Goal: Information Seeking & Learning: Learn about a topic

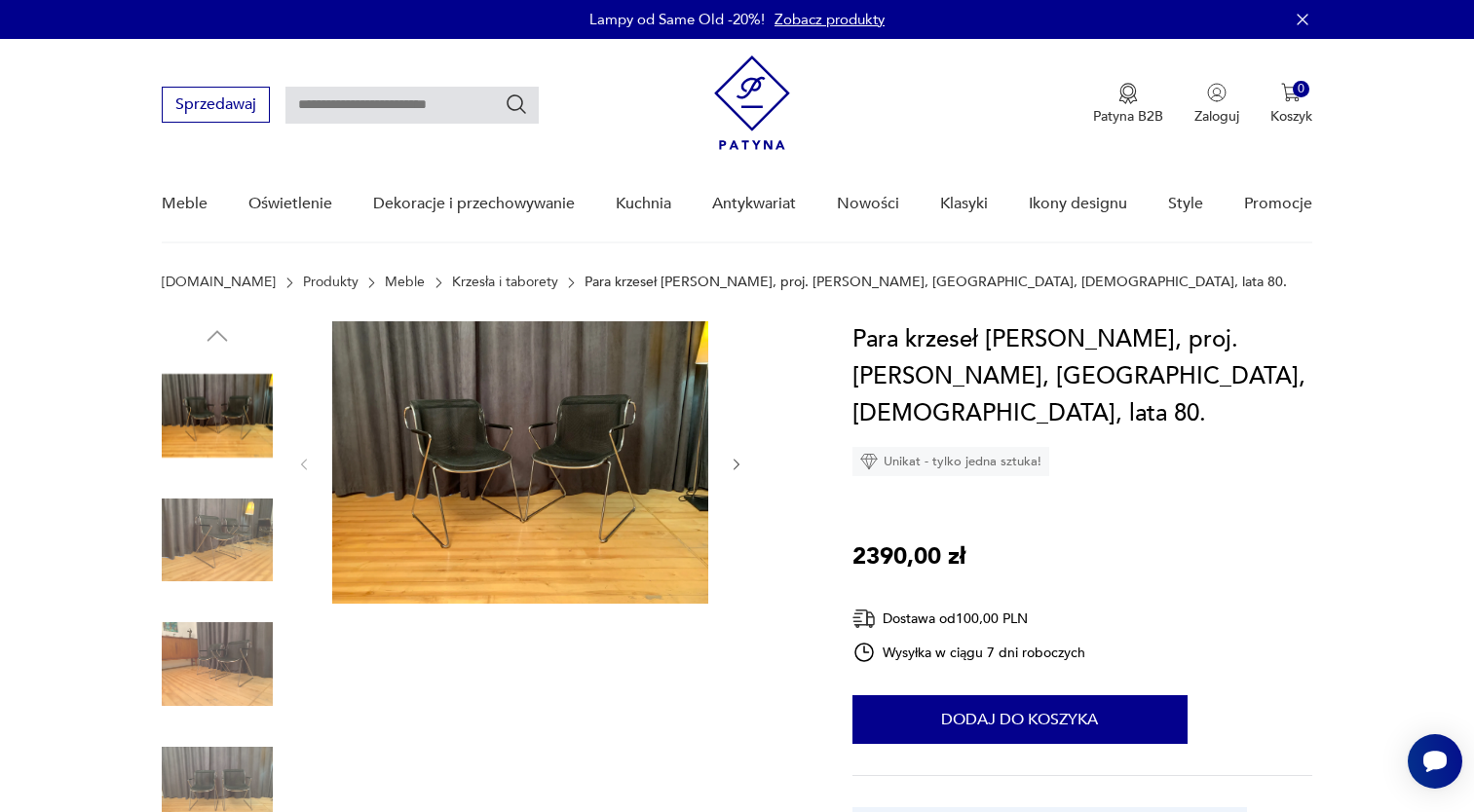
click at [248, 535] on img at bounding box center [217, 541] width 111 height 111
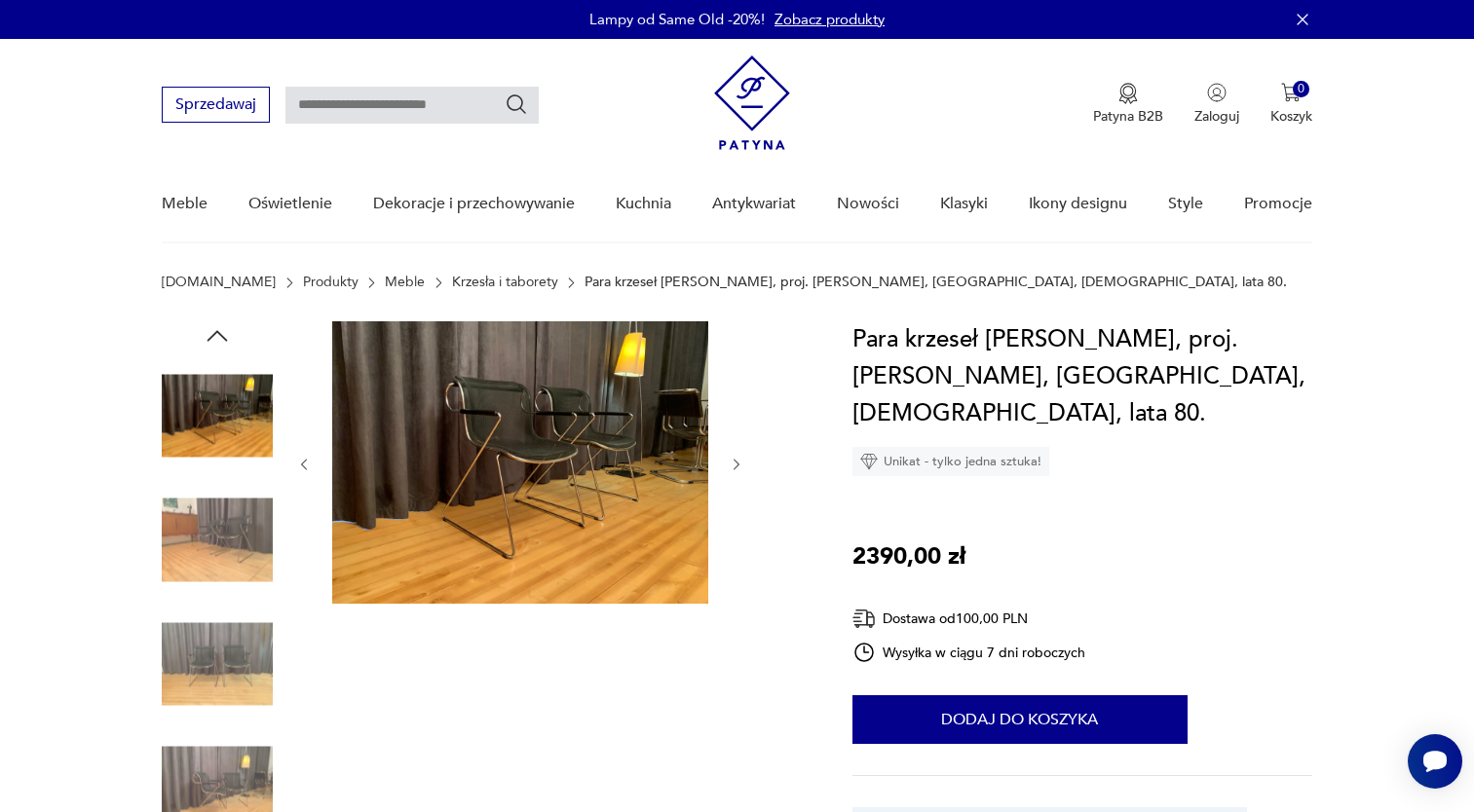
click at [230, 626] on img at bounding box center [217, 665] width 111 height 111
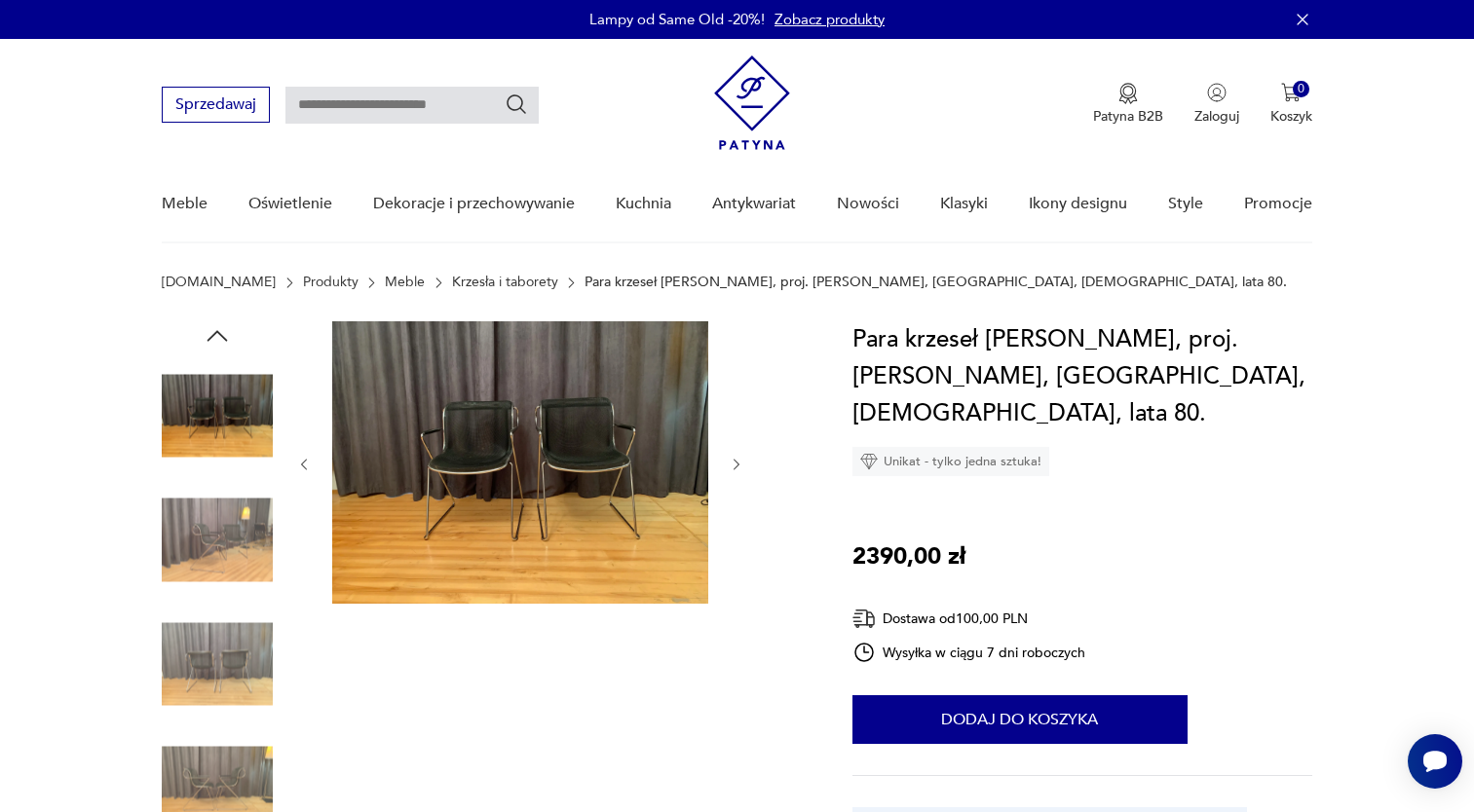
click at [230, 626] on img at bounding box center [217, 665] width 111 height 111
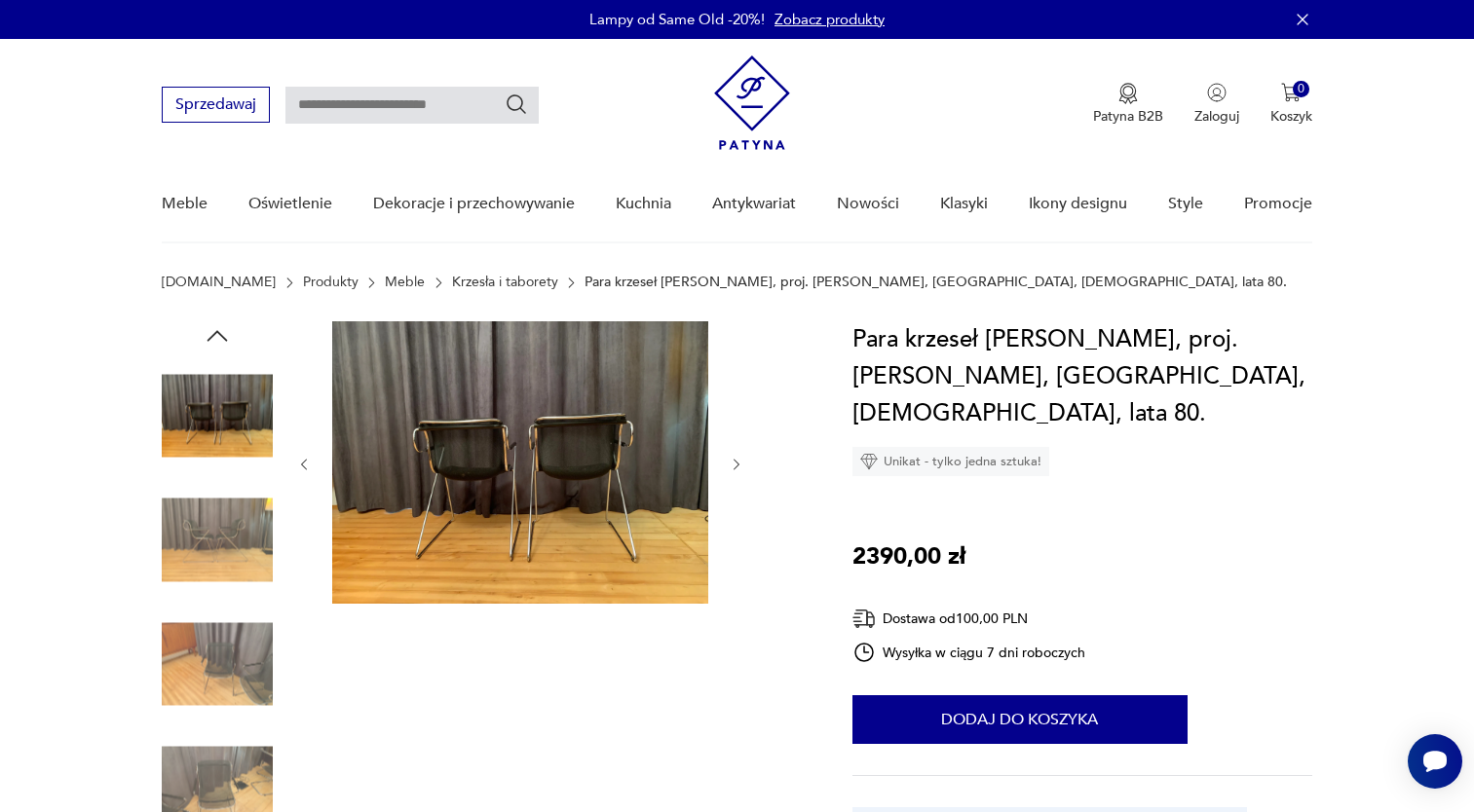
click at [230, 626] on img at bounding box center [217, 665] width 111 height 111
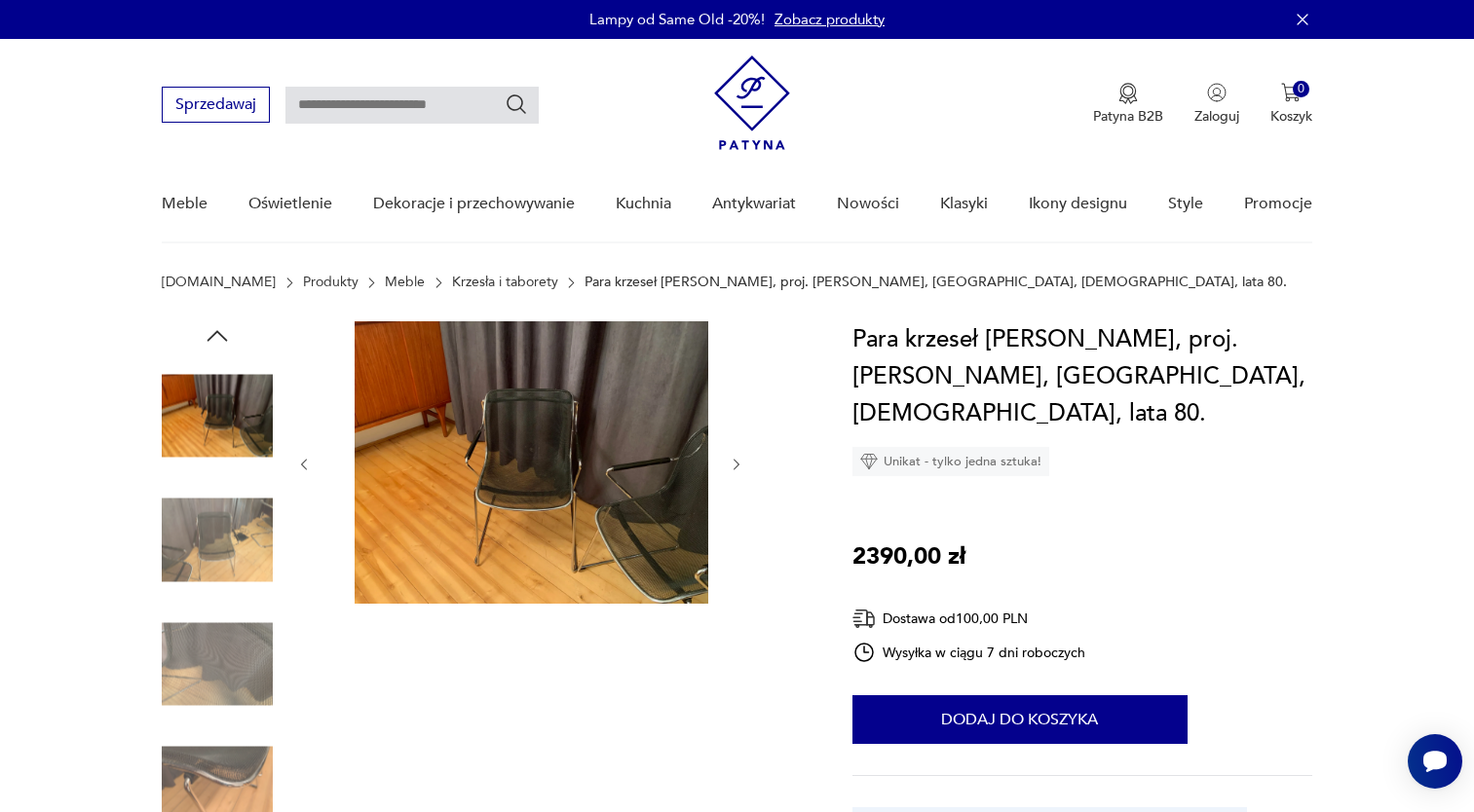
click at [230, 626] on img at bounding box center [217, 665] width 111 height 111
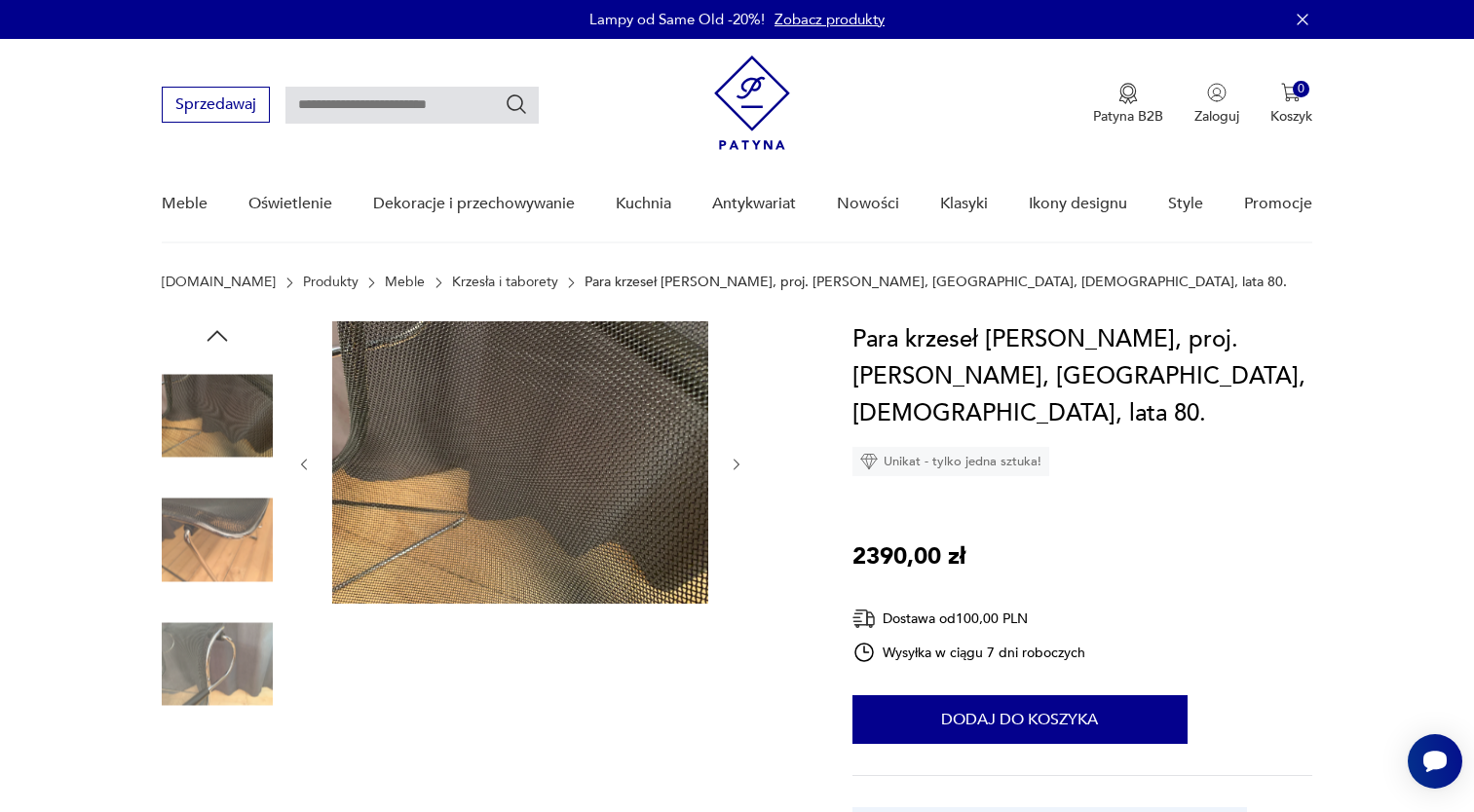
click at [230, 626] on img at bounding box center [217, 665] width 111 height 111
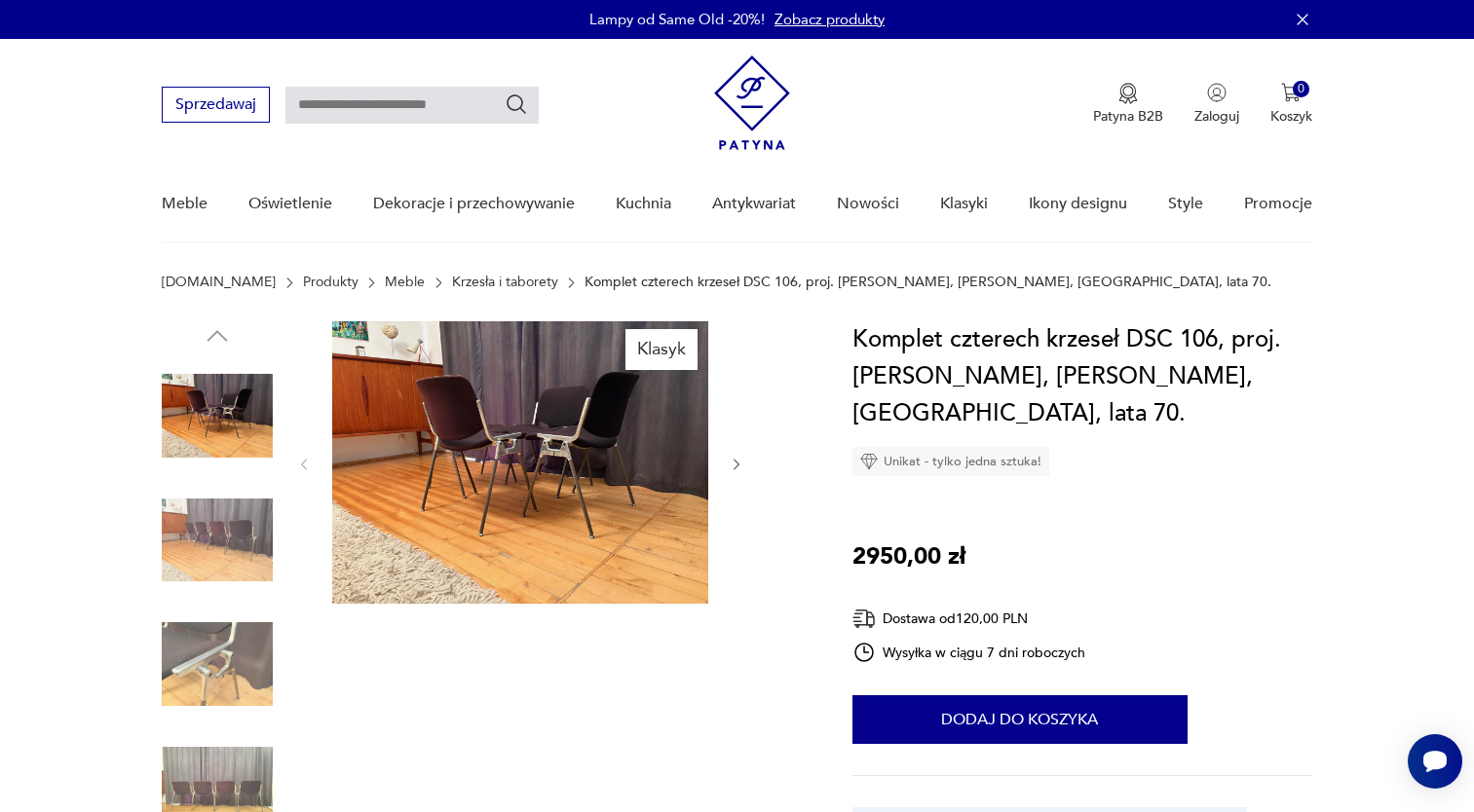
click at [185, 536] on img at bounding box center [217, 541] width 111 height 111
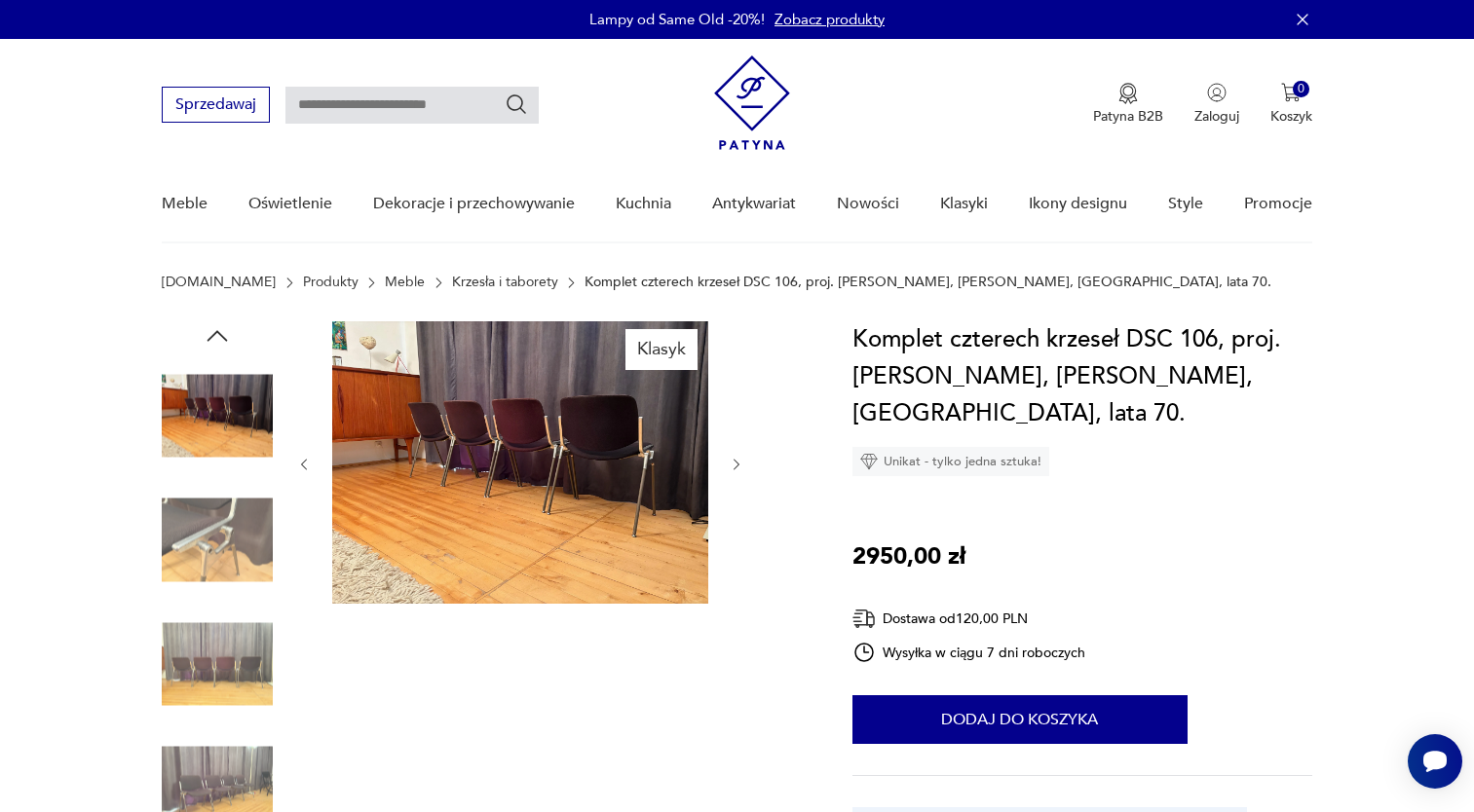
click at [202, 652] on img at bounding box center [217, 665] width 111 height 111
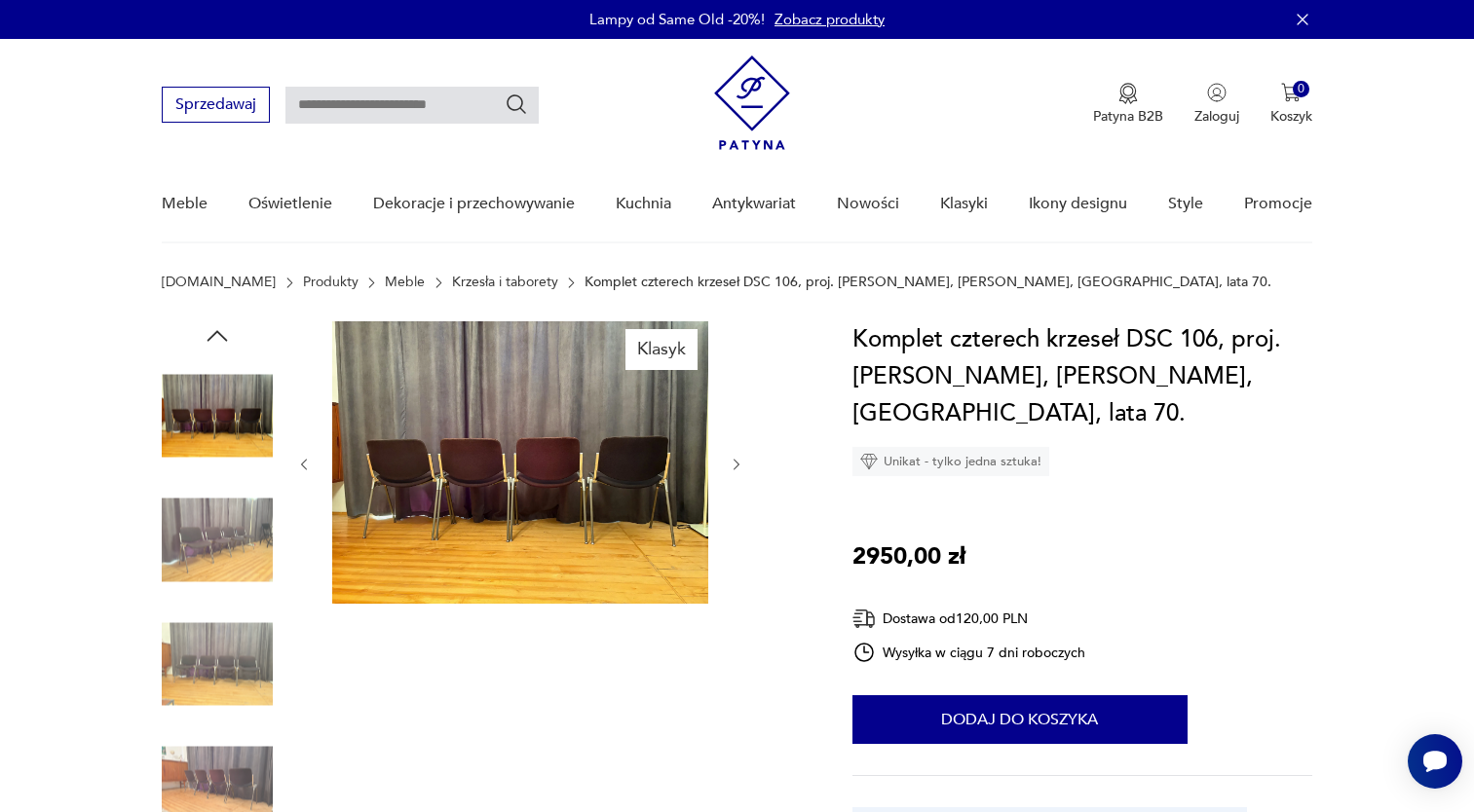
click at [202, 652] on img at bounding box center [217, 665] width 111 height 111
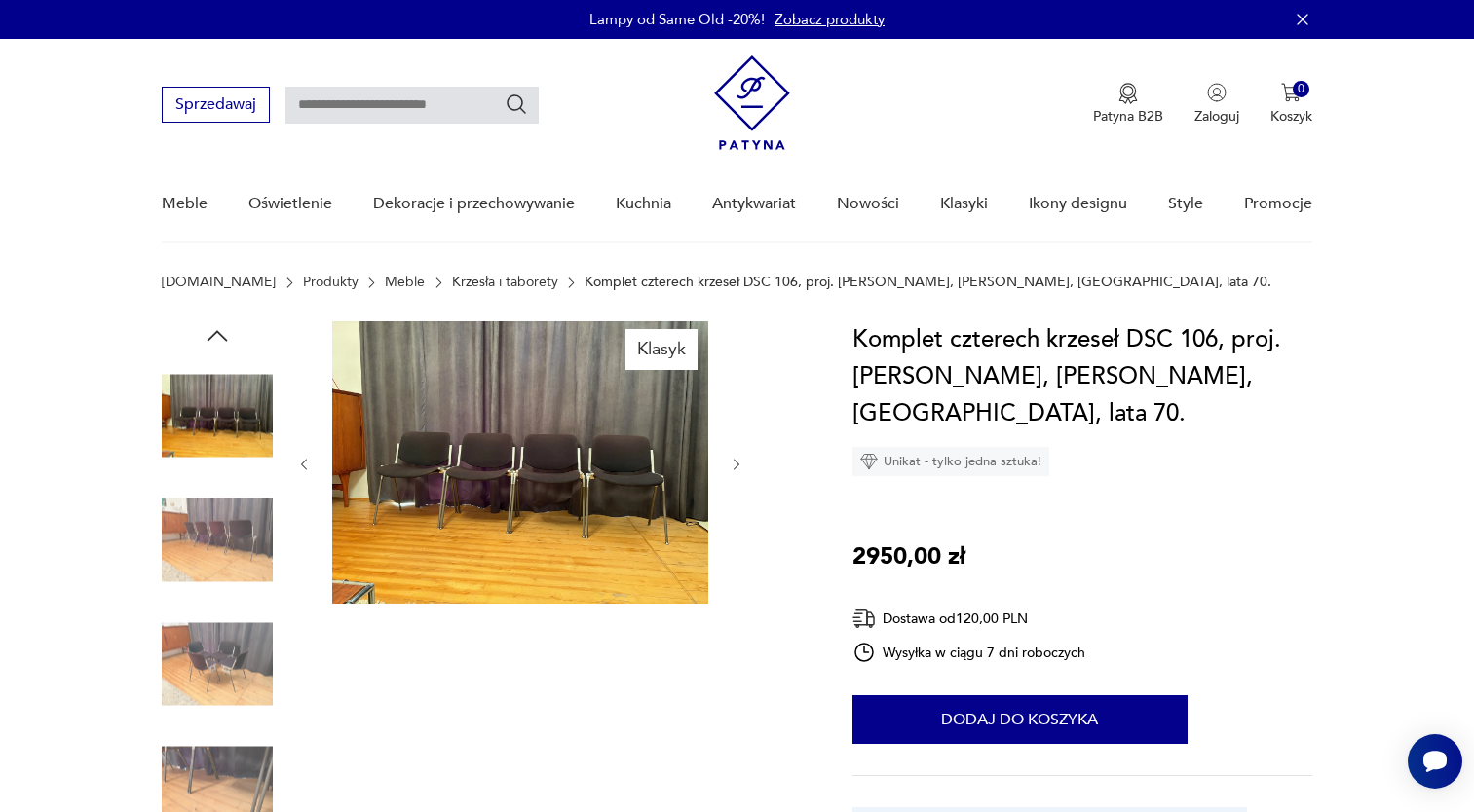
click at [202, 652] on img at bounding box center [217, 665] width 111 height 111
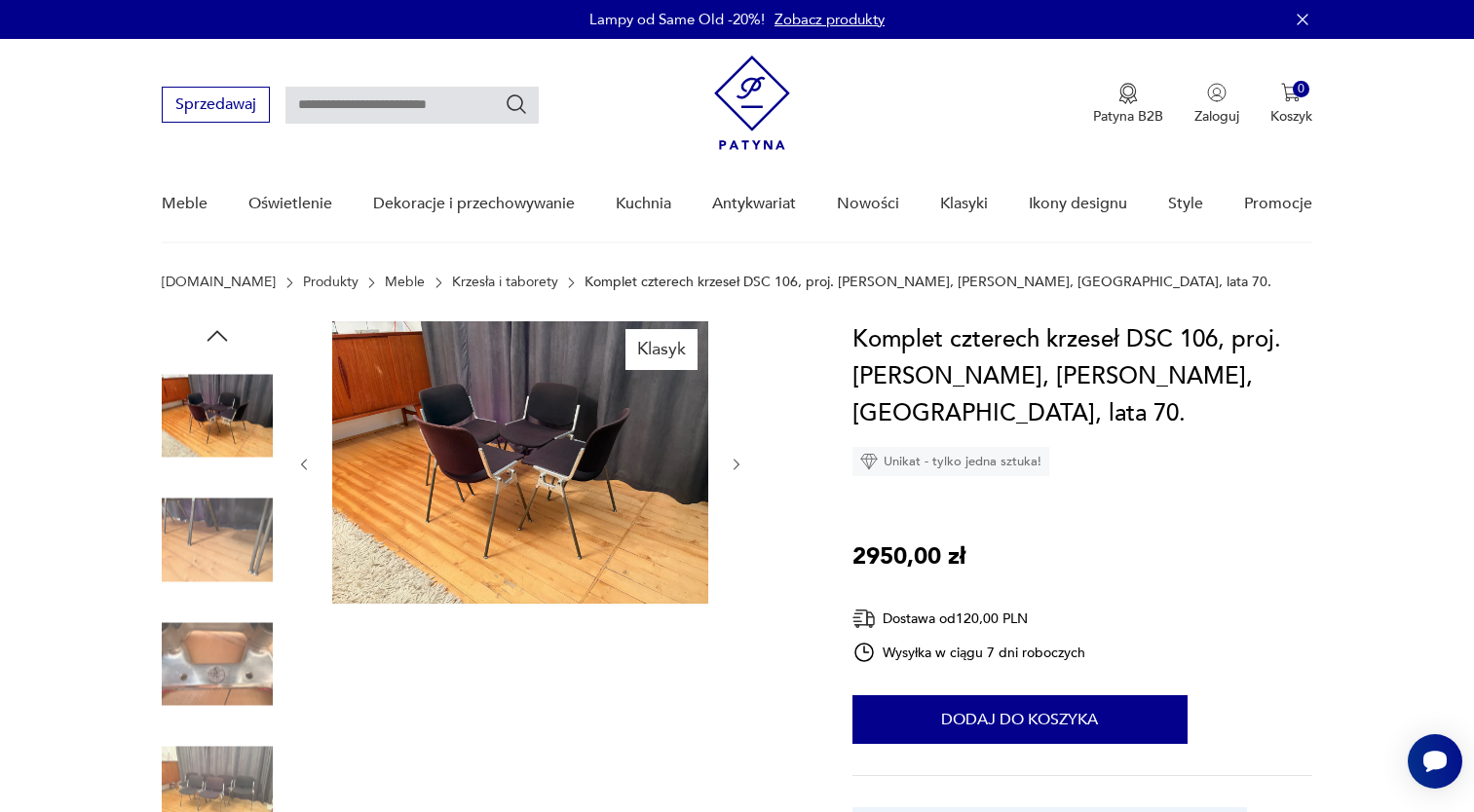
click at [211, 691] on img at bounding box center [217, 665] width 111 height 111
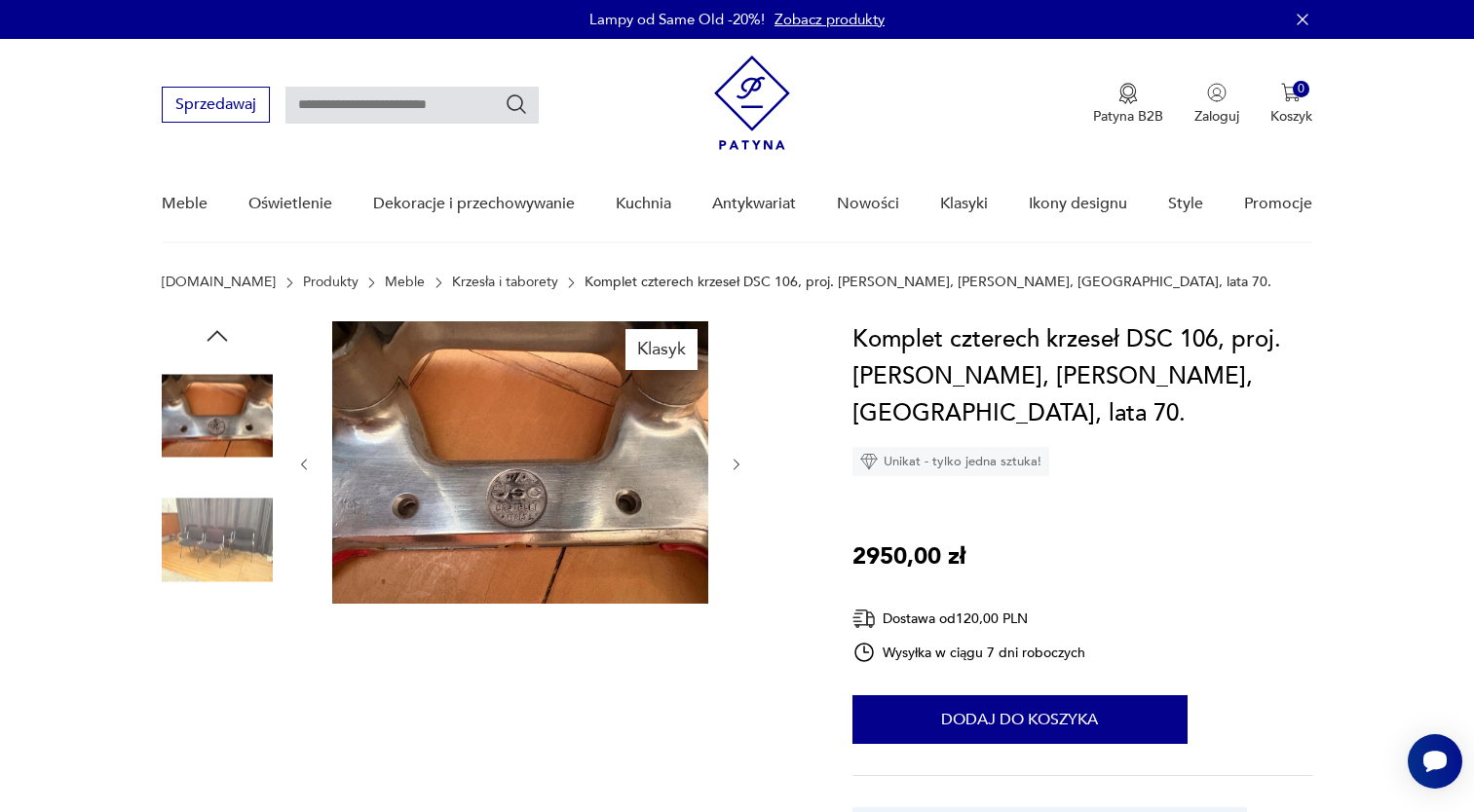
click at [211, 691] on img at bounding box center [217, 665] width 111 height 111
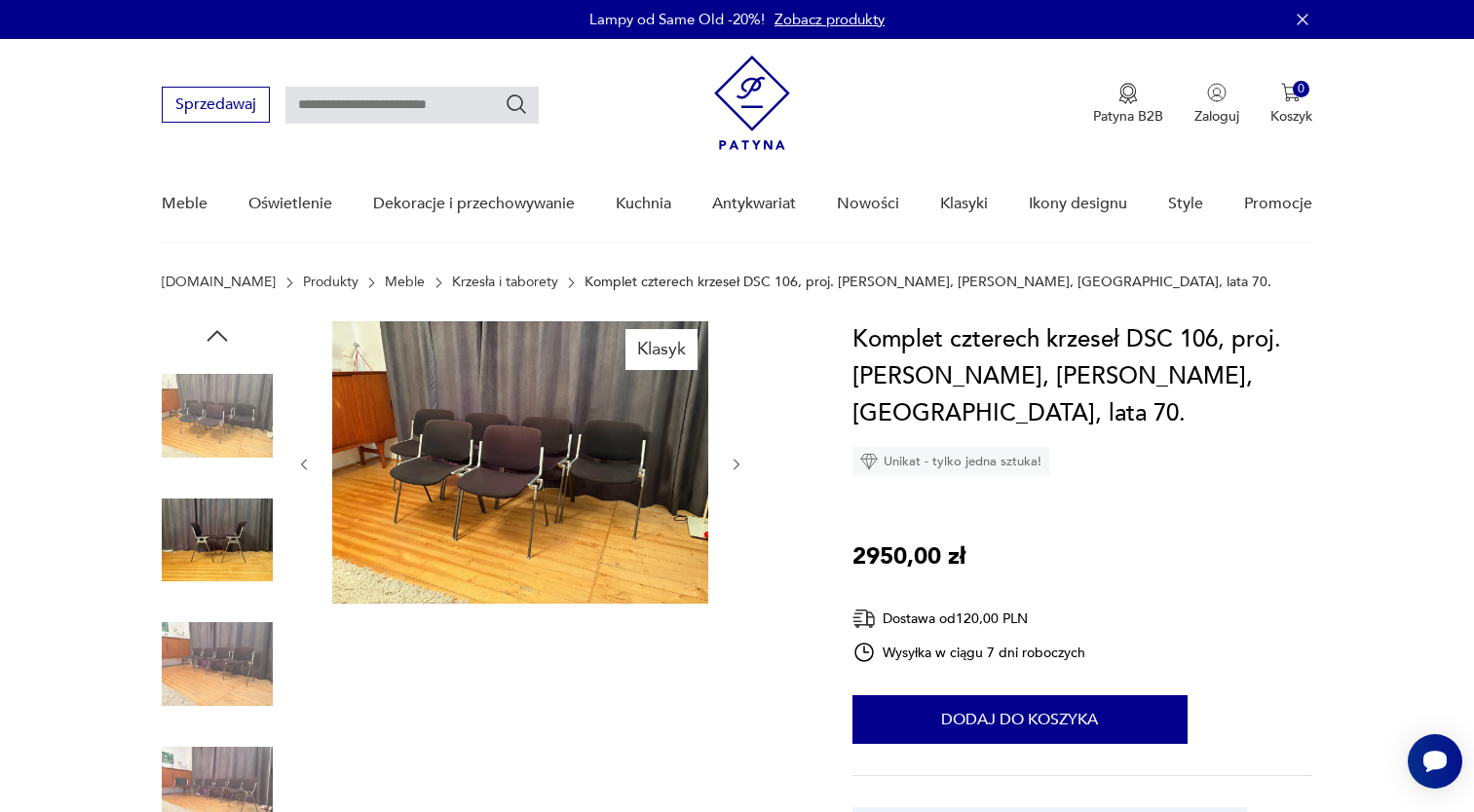
click at [950, 385] on h1 "Komplet czterech krzeseł DSC 106, proj. Giancarlo Piretti, Anonima Castelli, Wł…" at bounding box center [1082, 377] width 460 height 111
drag, startPoint x: 1125, startPoint y: 329, endPoint x: 1219, endPoint y: 332, distance: 94.0
click at [1219, 332] on h1 "Komplet czterech krzeseł DSC 106, proj. Giancarlo Piretti, Anonima Castelli, Wł…" at bounding box center [1082, 377] width 460 height 111
copy h1 "DSC 106"
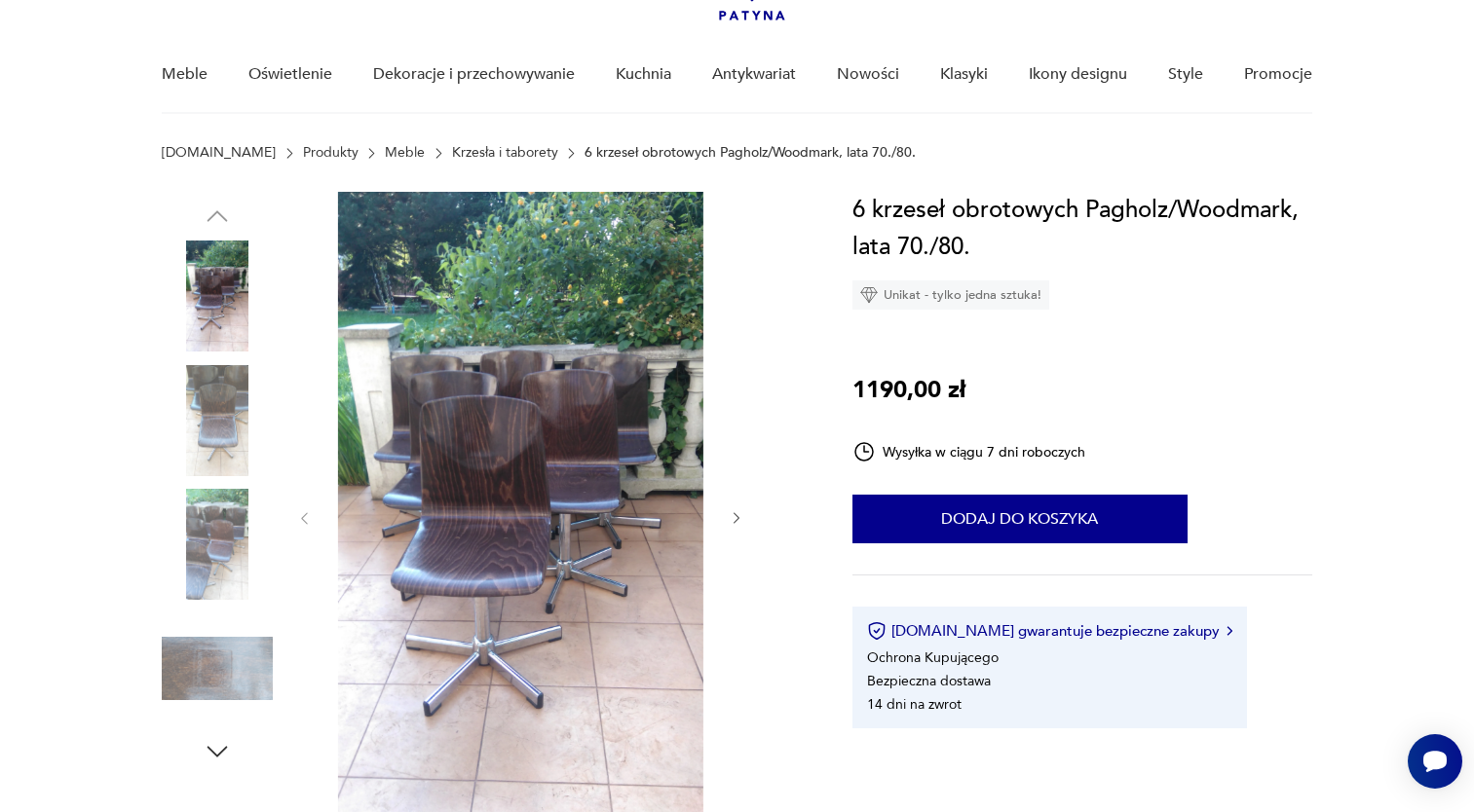
scroll to position [195, 0]
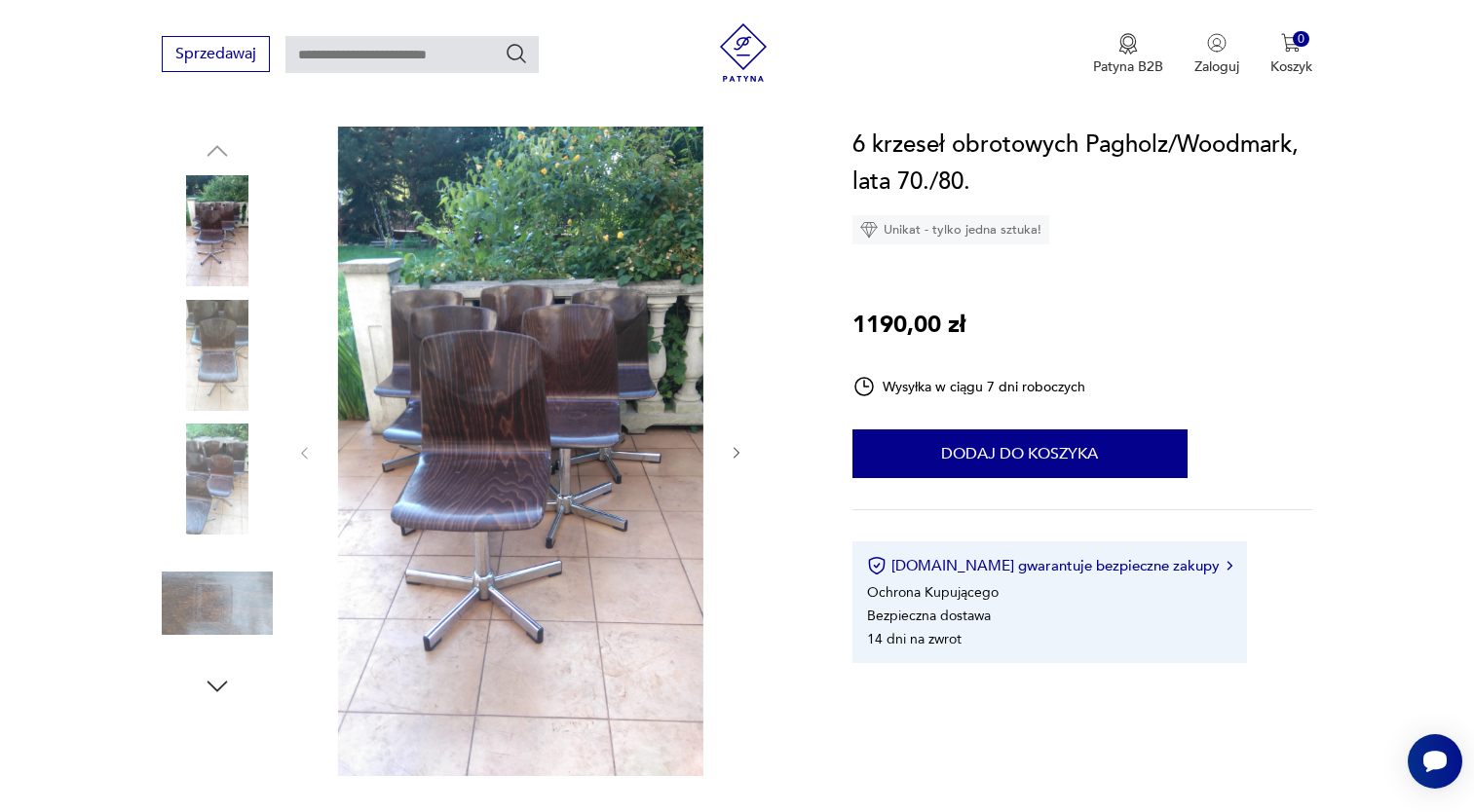
click at [250, 367] on img at bounding box center [217, 356] width 111 height 111
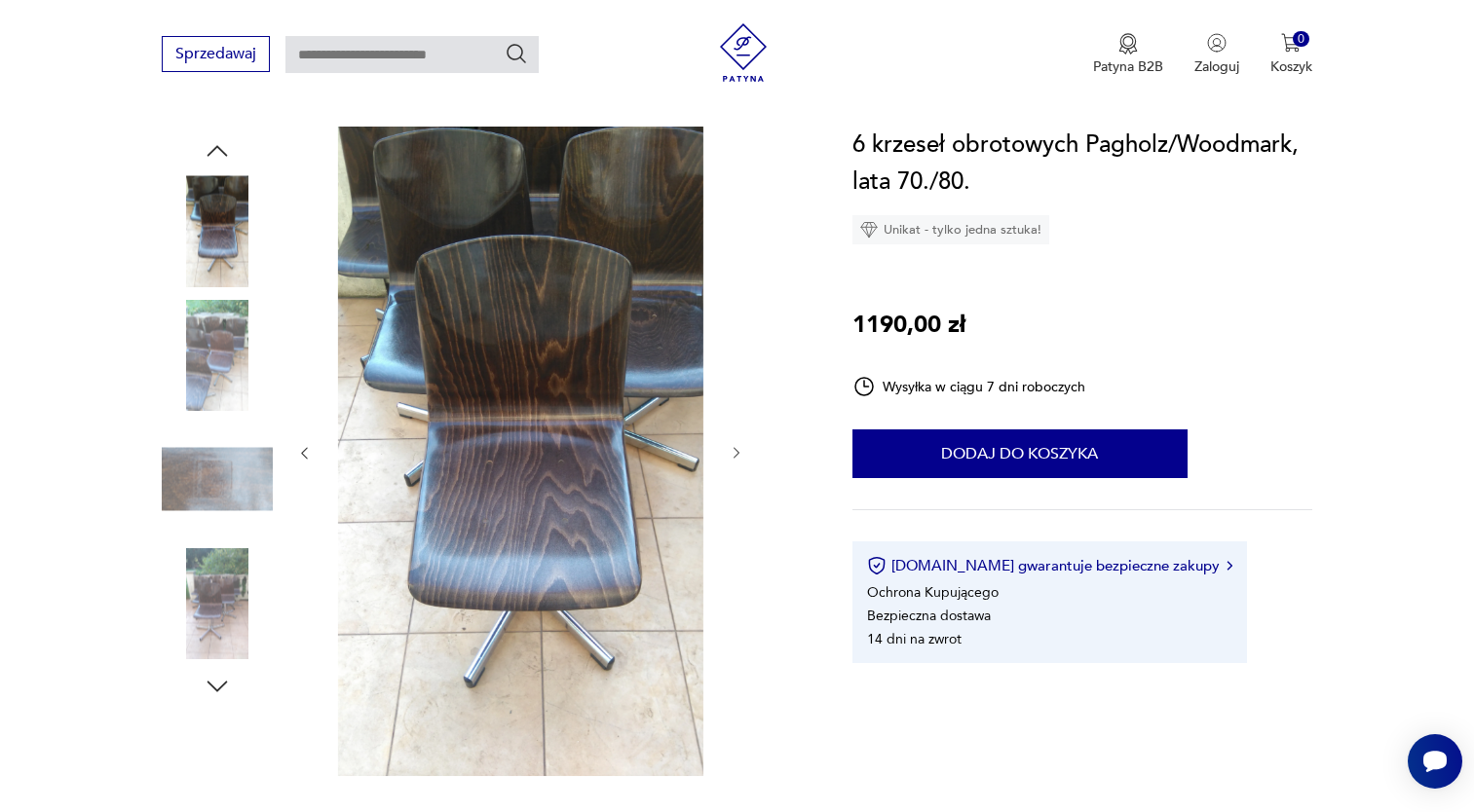
click at [215, 437] on img at bounding box center [217, 480] width 111 height 111
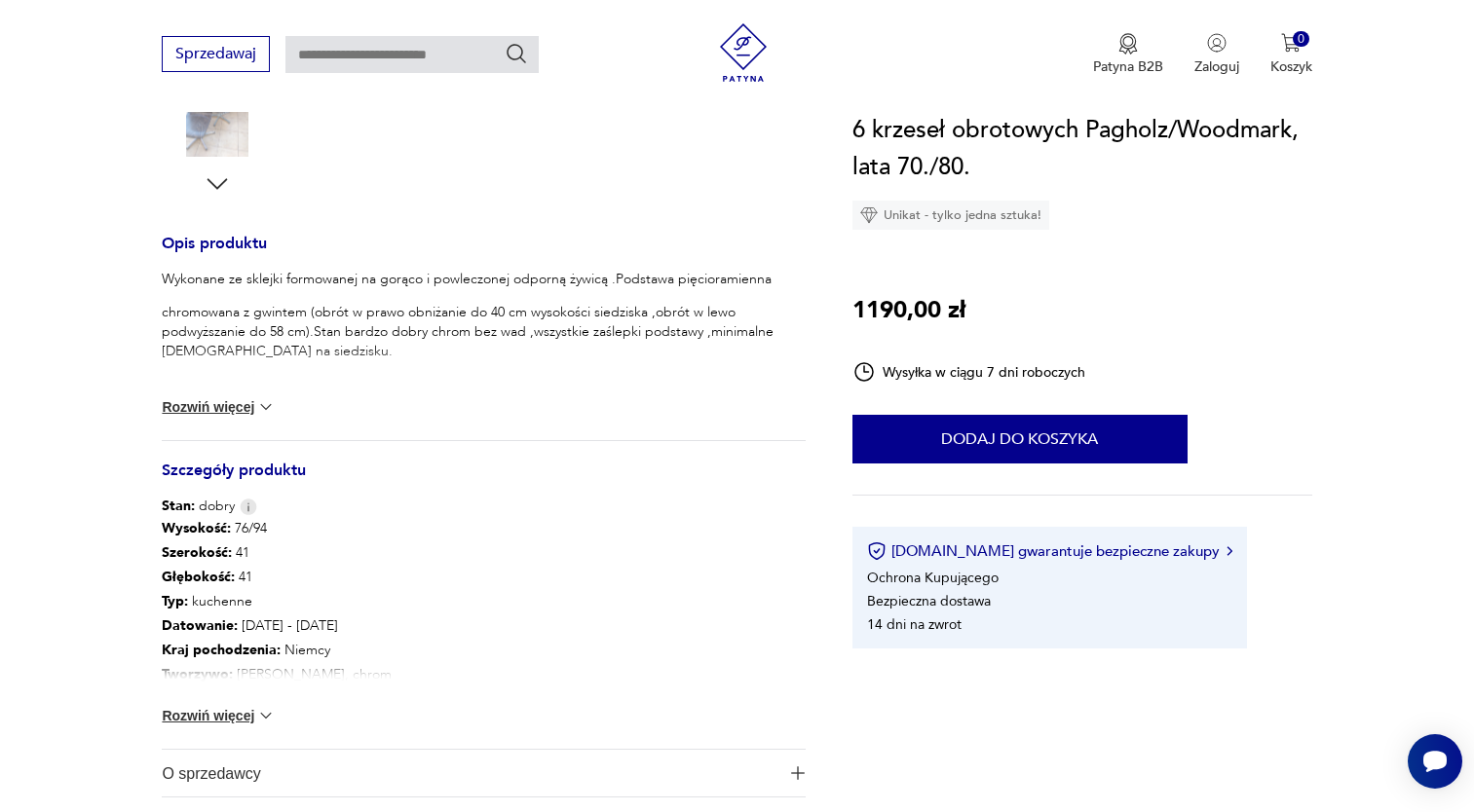
scroll to position [876, 0]
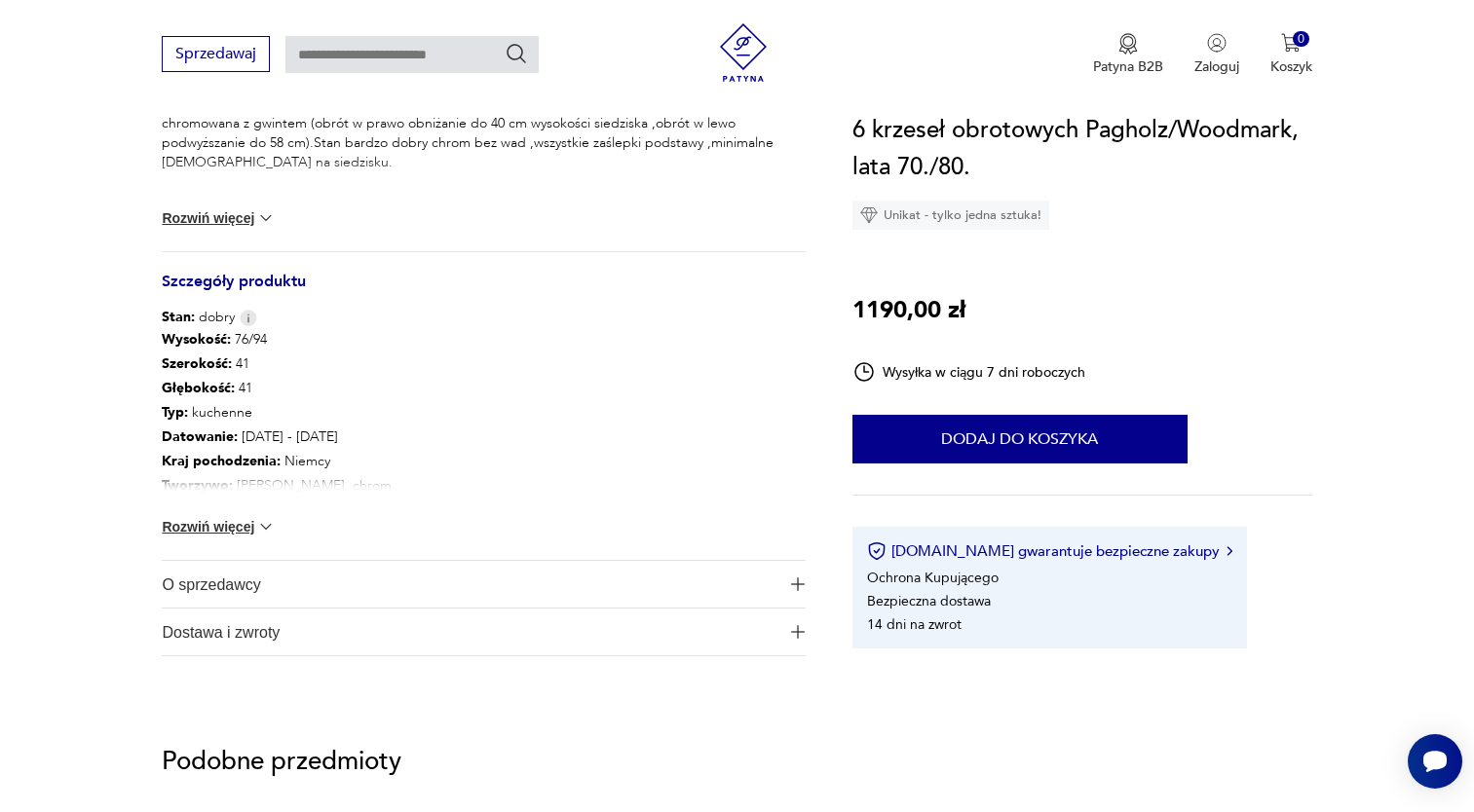
click at [251, 520] on button "Rozwiń więcej" at bounding box center [218, 527] width 113 height 19
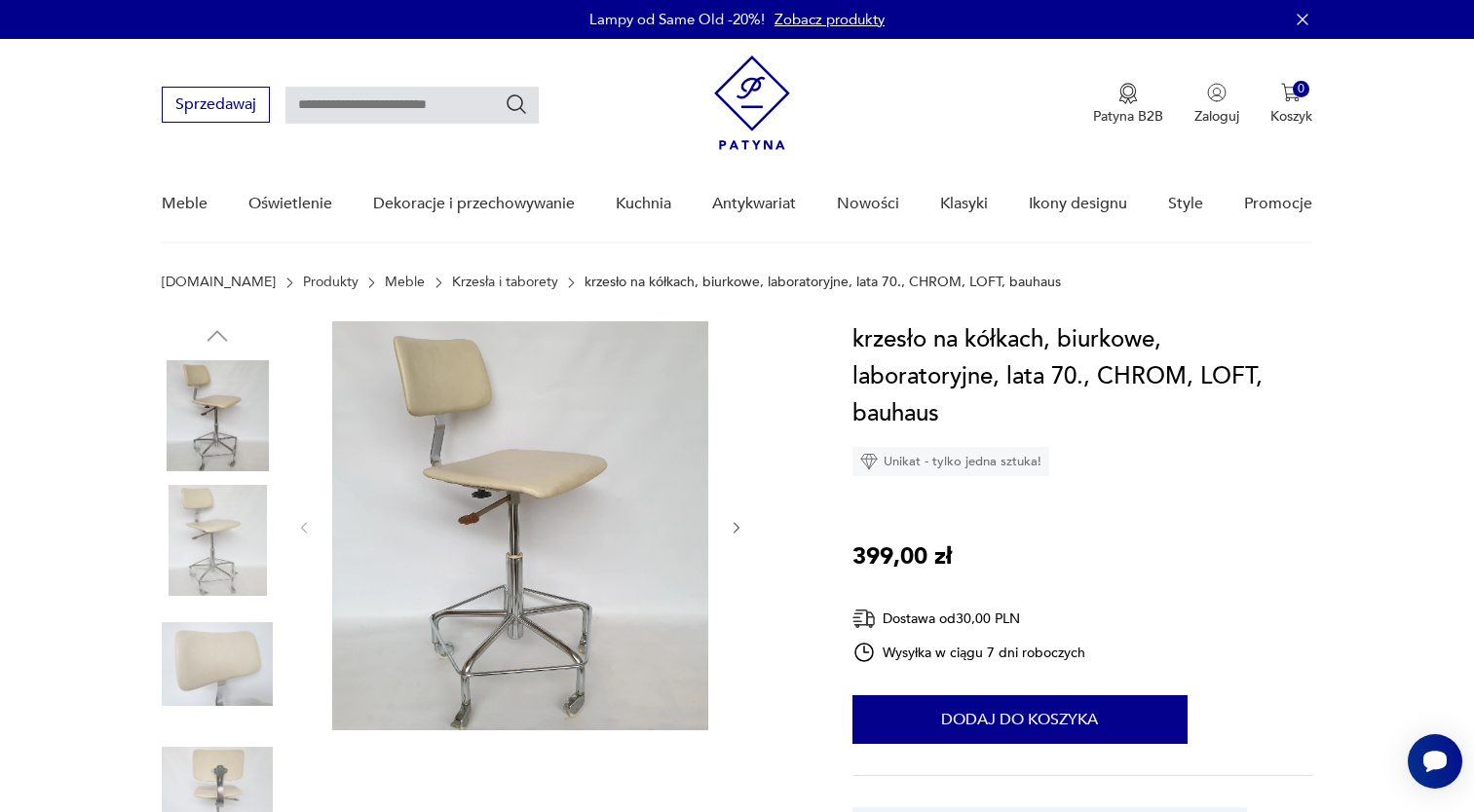
click at [205, 550] on img at bounding box center [217, 541] width 111 height 111
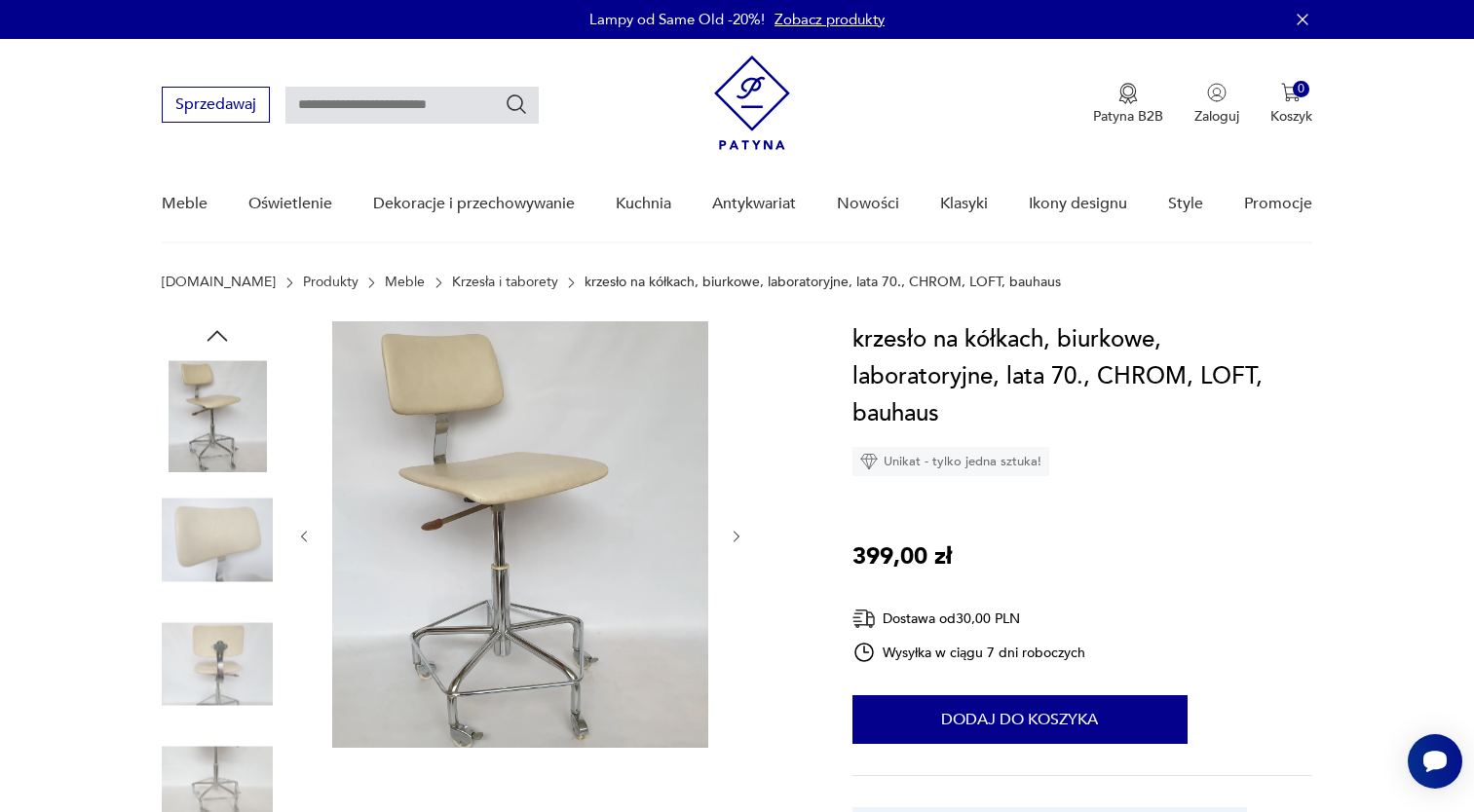
click at [220, 632] on img at bounding box center [217, 665] width 111 height 111
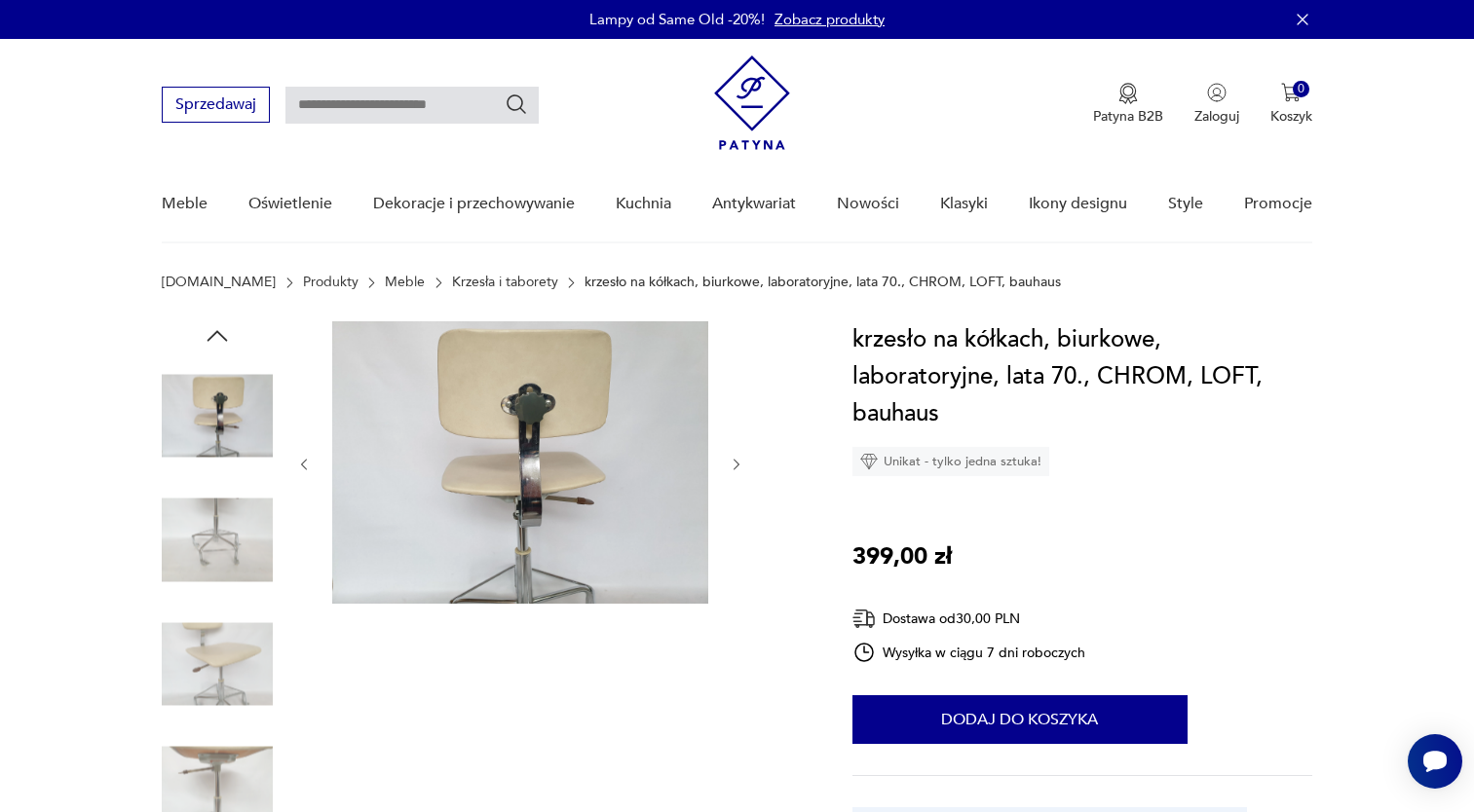
click at [220, 632] on img at bounding box center [217, 665] width 111 height 111
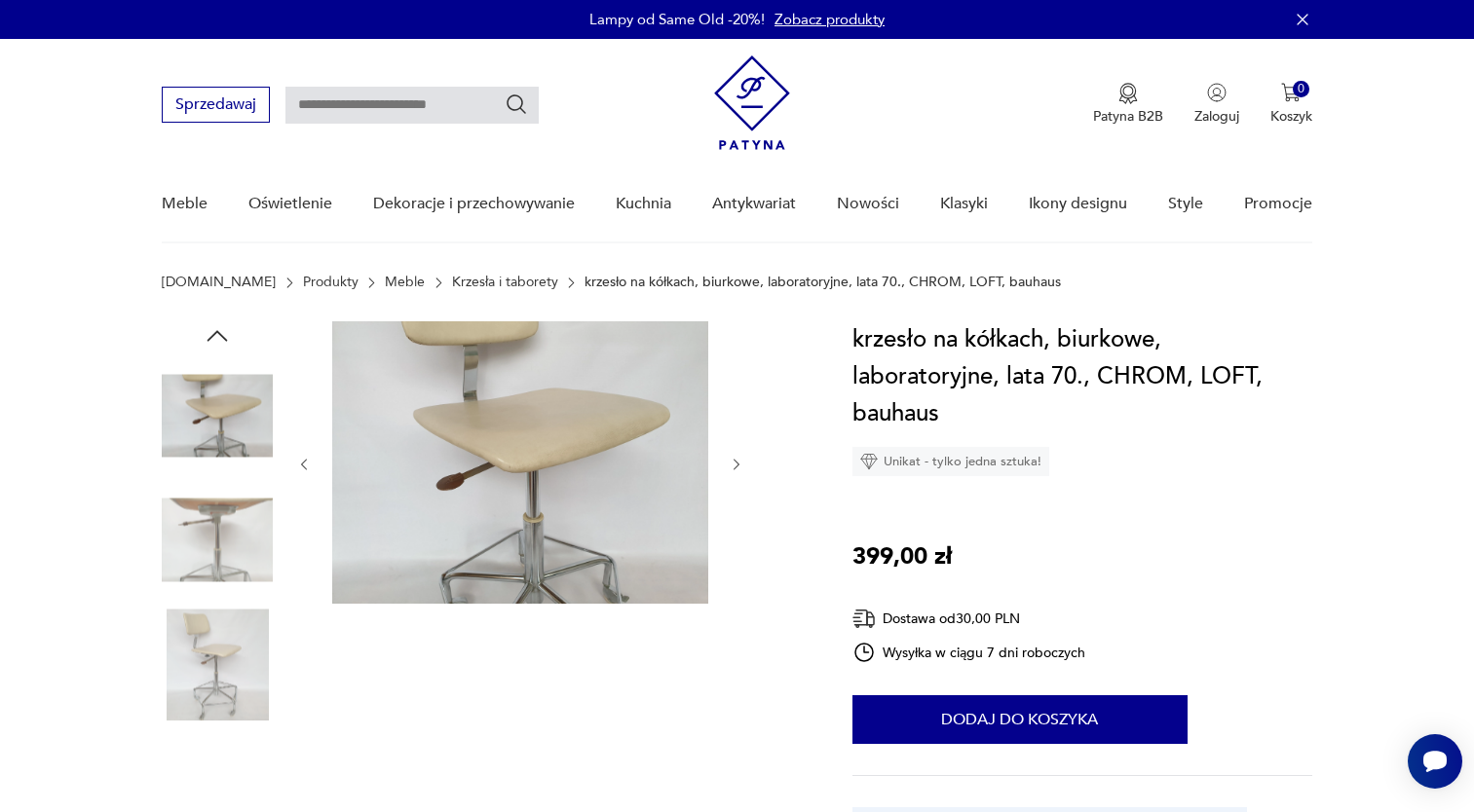
click at [220, 632] on img at bounding box center [217, 665] width 111 height 111
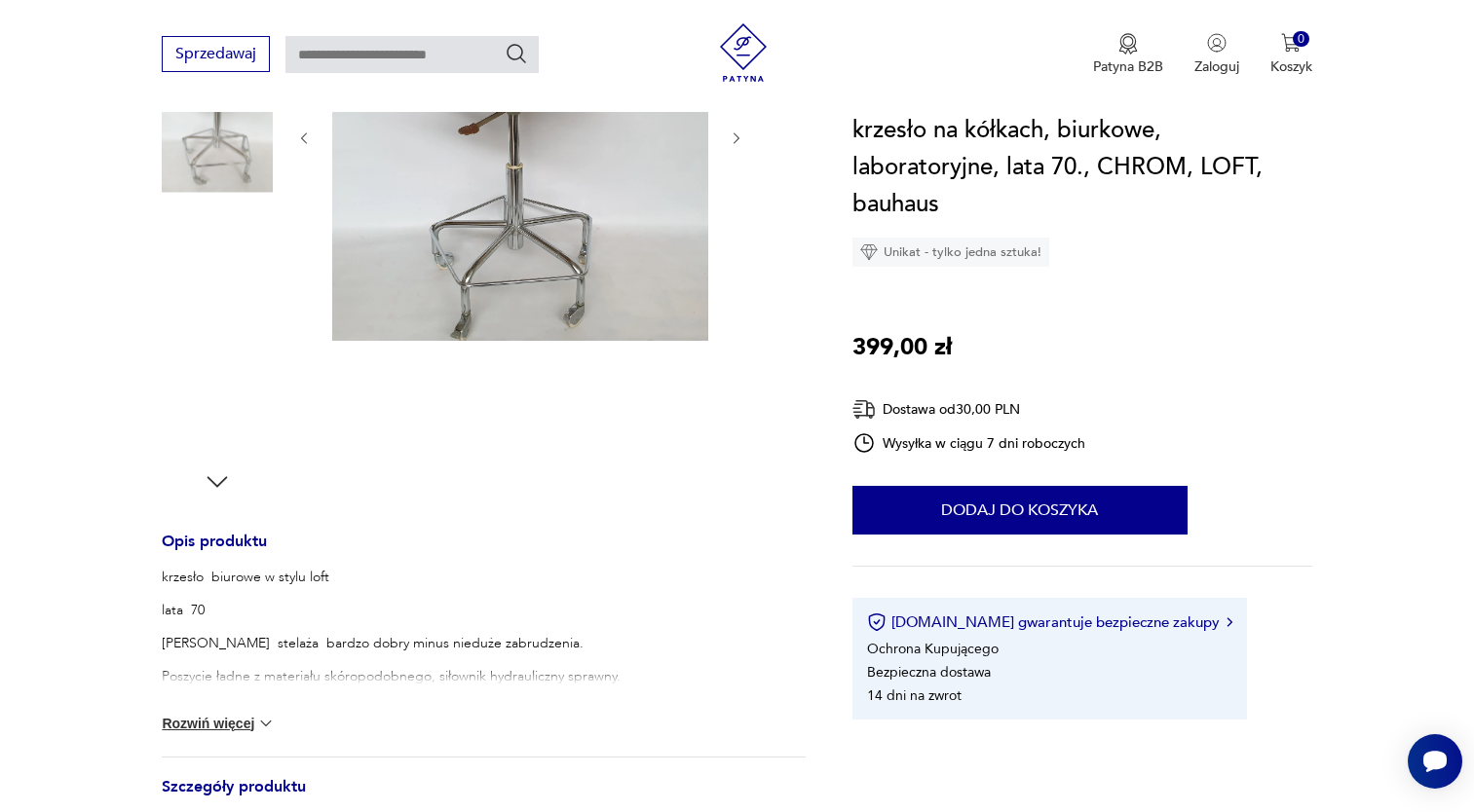
scroll to position [97, 0]
